Goal: Find specific page/section: Find specific page/section

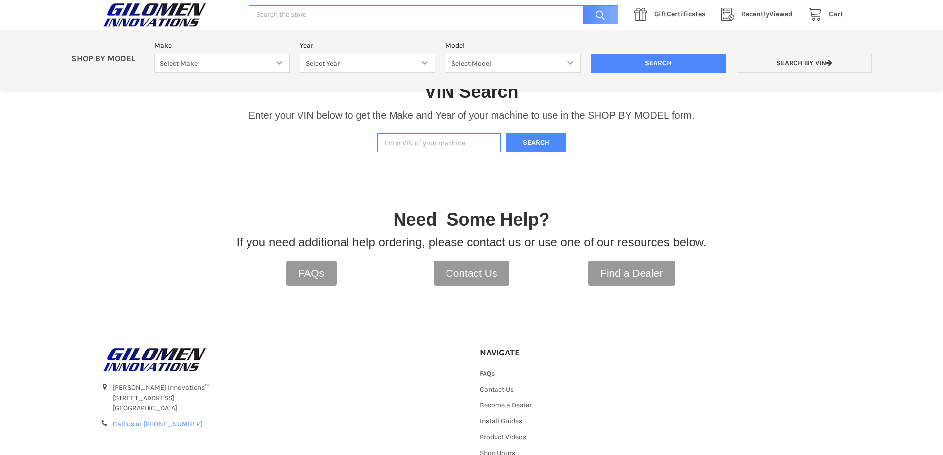
paste input "[US_VEHICLE_IDENTIFICATION_NUMBER]"
type input "[US_VEHICLE_IDENTIFICATION_NUMBER]"
click at [527, 134] on button "Search" at bounding box center [536, 142] width 59 height 19
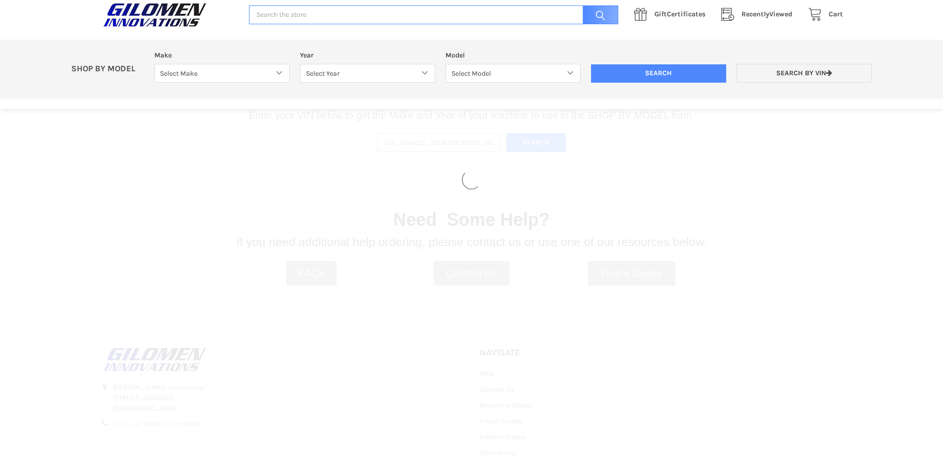
select select "330"
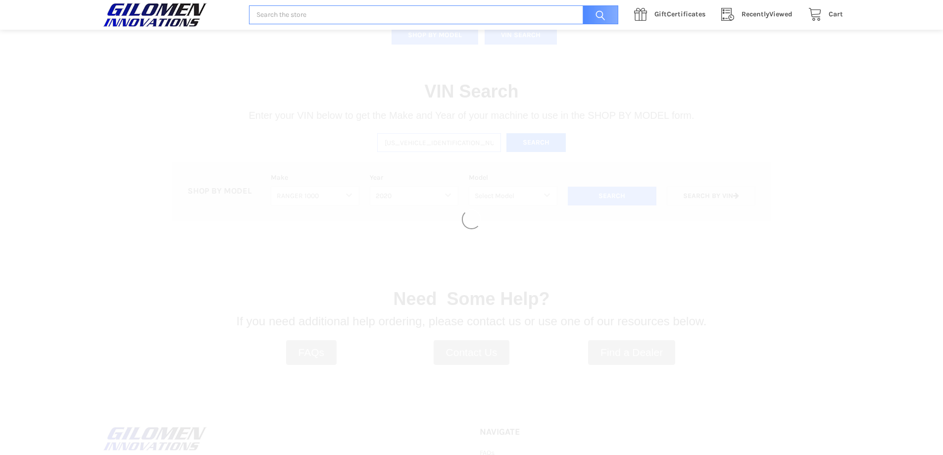
select select "363"
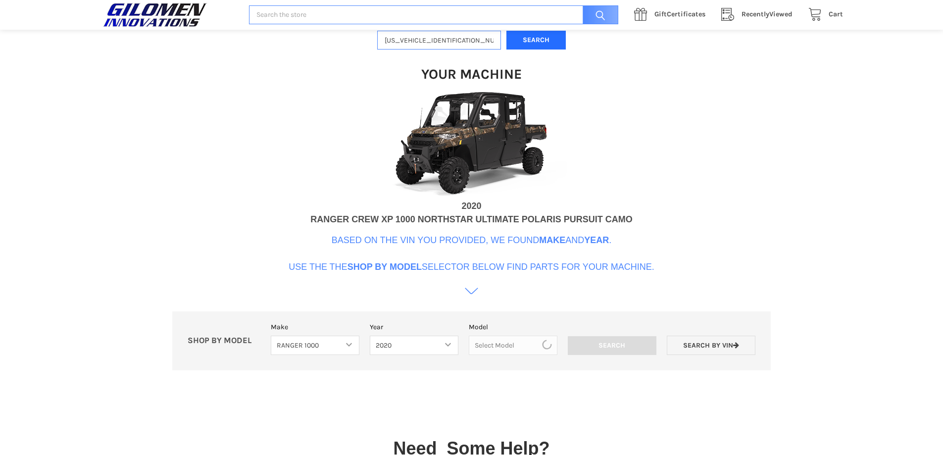
scroll to position [303, 0]
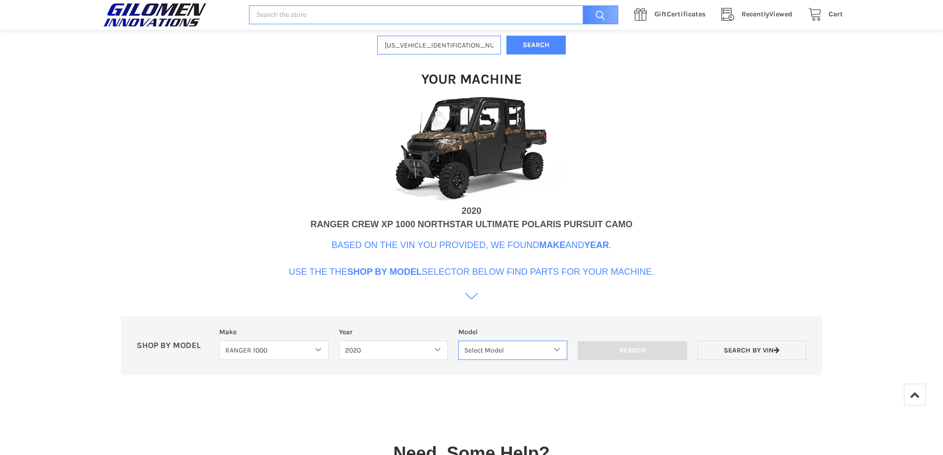
click at [526, 350] on select "Select Model Ranger 1000 Basic 61 HP Ranger 1000 Crew Basic 61 HP Ranger 1000 X…" at bounding box center [513, 350] width 109 height 19
select select "369"
click at [459, 341] on select "Select Model Ranger 1000 Basic 61 HP Ranger 1000 Crew Basic 61 HP Ranger 1000 X…" at bounding box center [513, 350] width 109 height 19
click at [638, 348] on input "Search" at bounding box center [632, 350] width 109 height 19
